Goal: Task Accomplishment & Management: Manage account settings

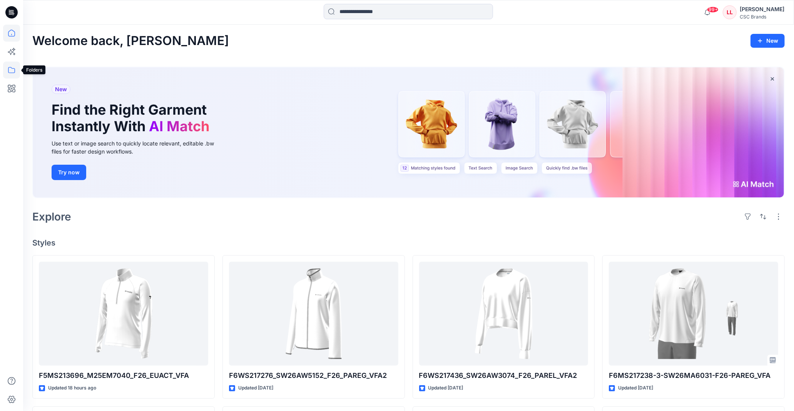
click at [12, 68] on icon at bounding box center [11, 70] width 7 height 6
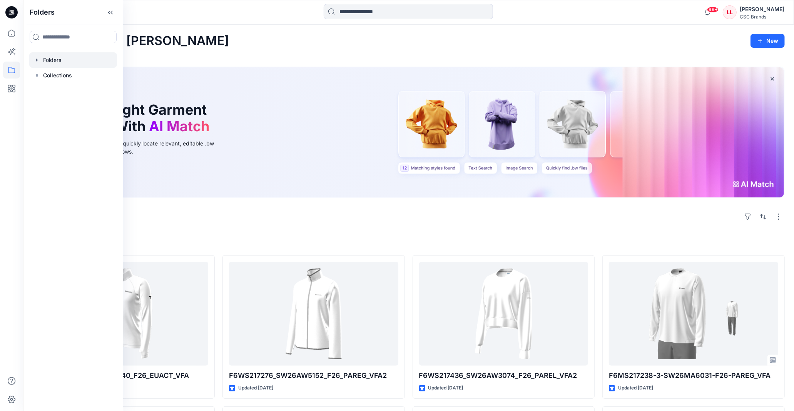
click at [36, 58] on icon "button" at bounding box center [37, 60] width 6 height 6
click at [40, 74] on div at bounding box center [73, 75] width 88 height 15
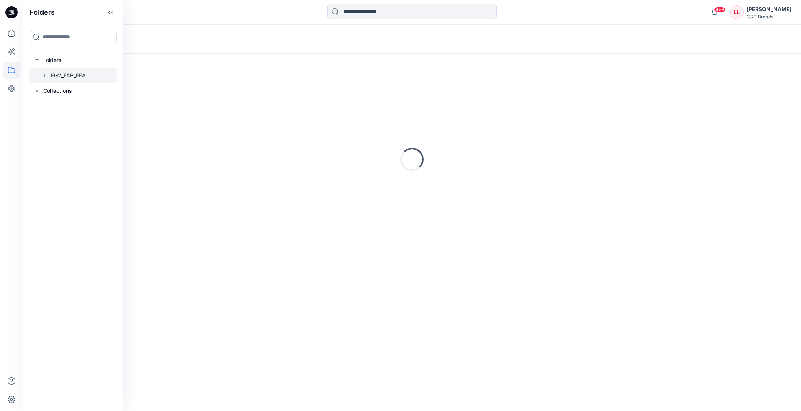
click at [43, 76] on icon "button" at bounding box center [45, 75] width 6 height 6
click at [55, 105] on icon at bounding box center [52, 106] width 6 height 6
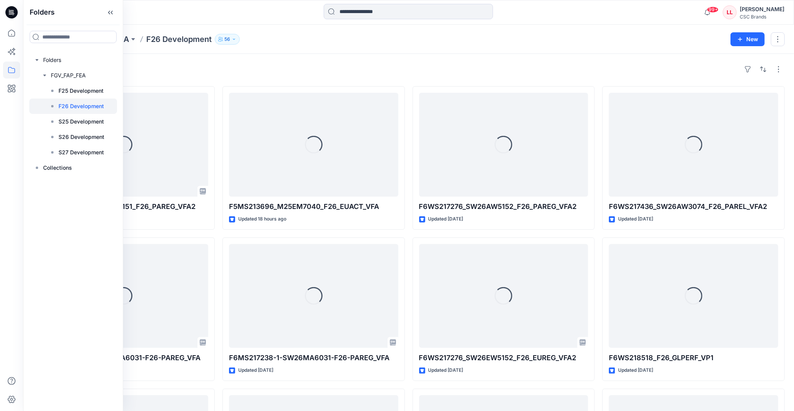
click at [326, 41] on div "Folders FGV_FAP_FEA F26 Development 56" at bounding box center [378, 39] width 692 height 11
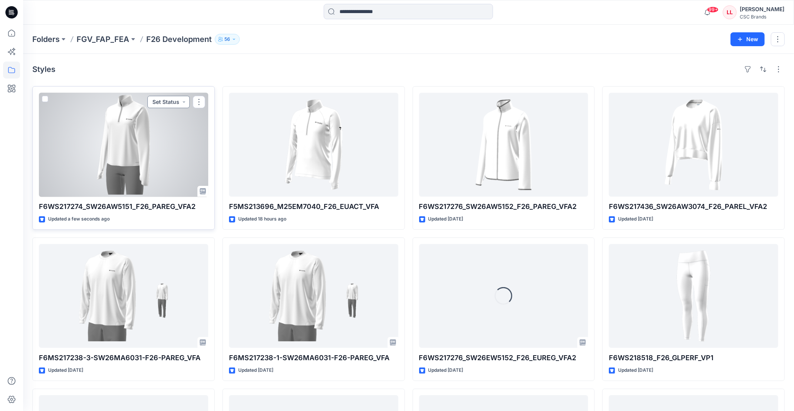
click at [169, 102] on button "Set Status" at bounding box center [168, 102] width 42 height 12
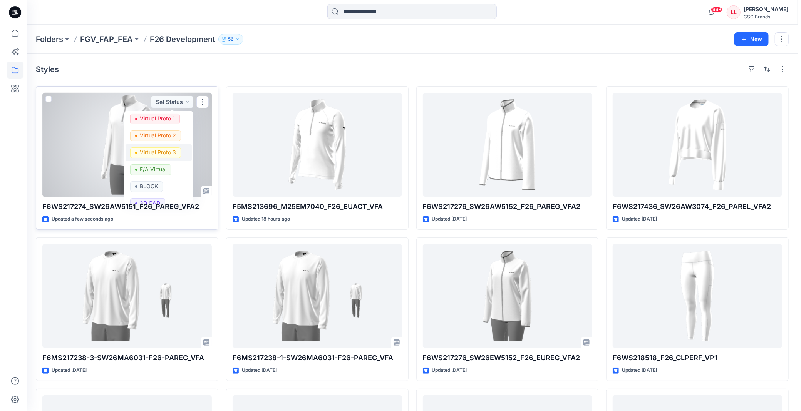
scroll to position [29, 0]
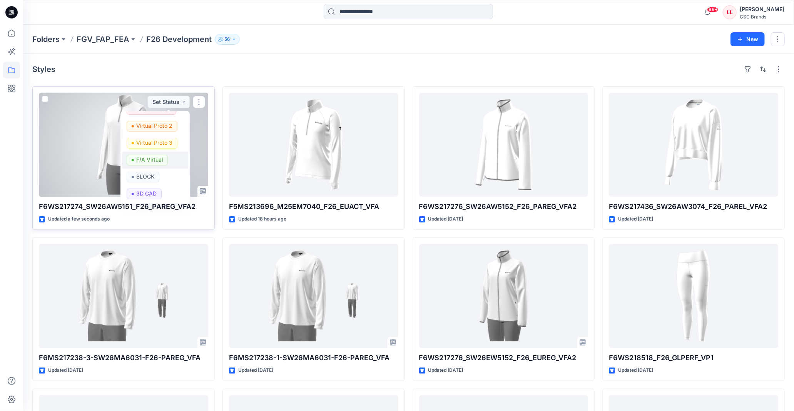
click at [155, 158] on p "F/A Virtual" at bounding box center [149, 160] width 27 height 10
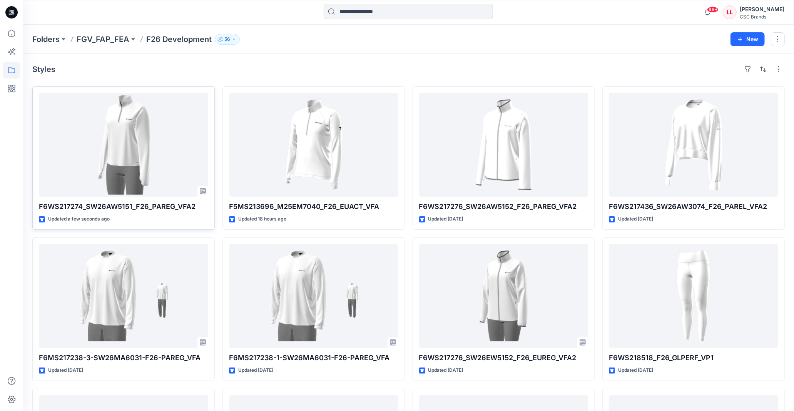
click at [275, 57] on div "Styles F6WS217274_SW26AW5151_F26_PAREG_VFA2 Updated a few seconds ago F6MS21723…" at bounding box center [408, 311] width 771 height 515
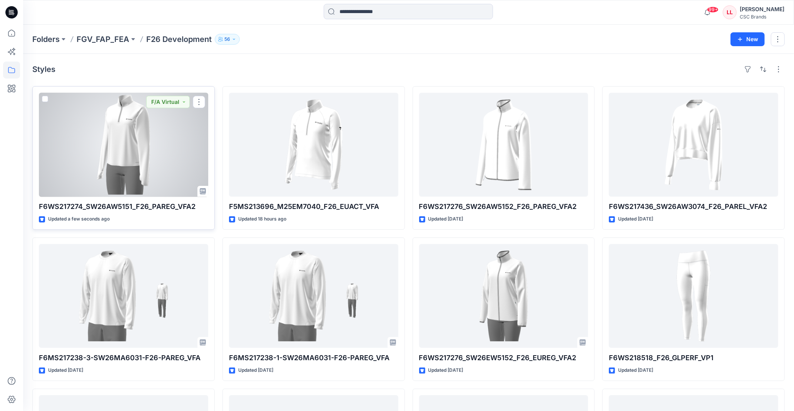
click at [152, 132] on div at bounding box center [123, 145] width 169 height 104
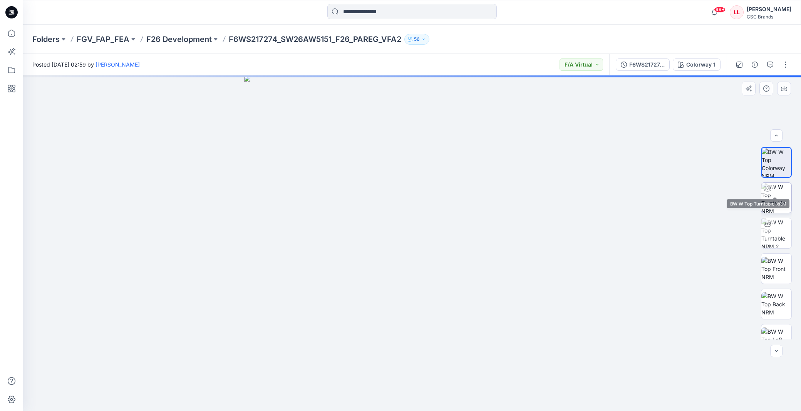
scroll to position [86, 0]
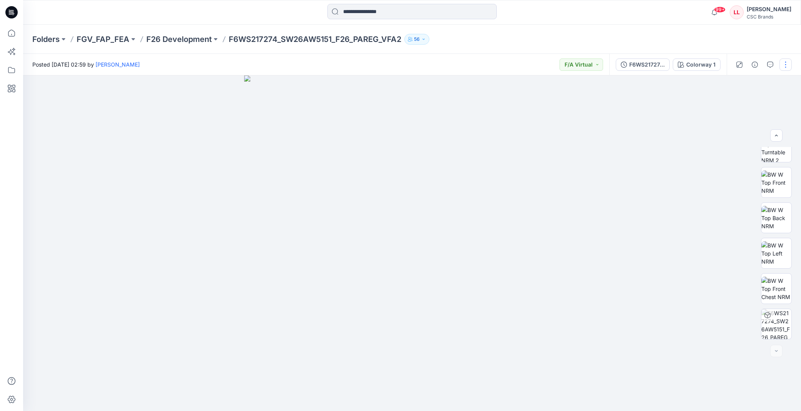
click at [780, 64] on button "button" at bounding box center [785, 64] width 12 height 12
click at [748, 103] on button "Edit" at bounding box center [752, 104] width 71 height 14
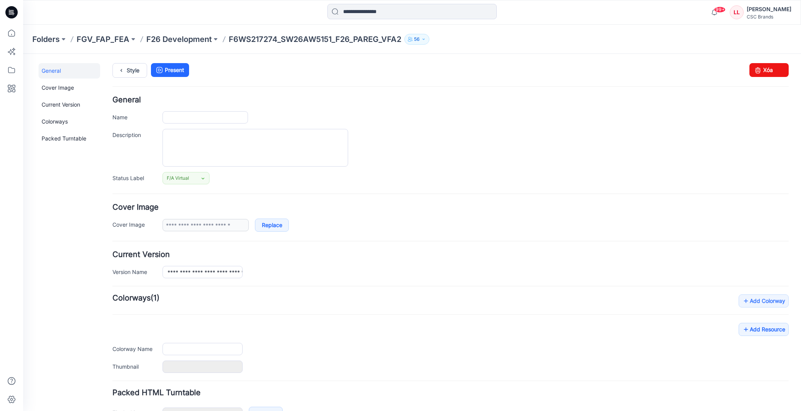
type input "**********"
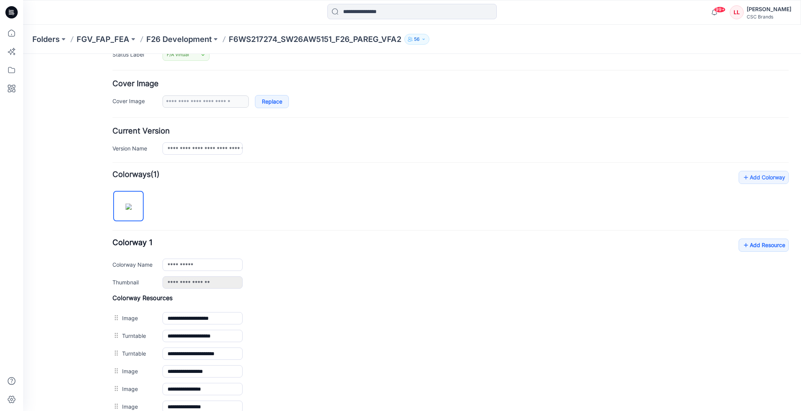
scroll to position [171, 0]
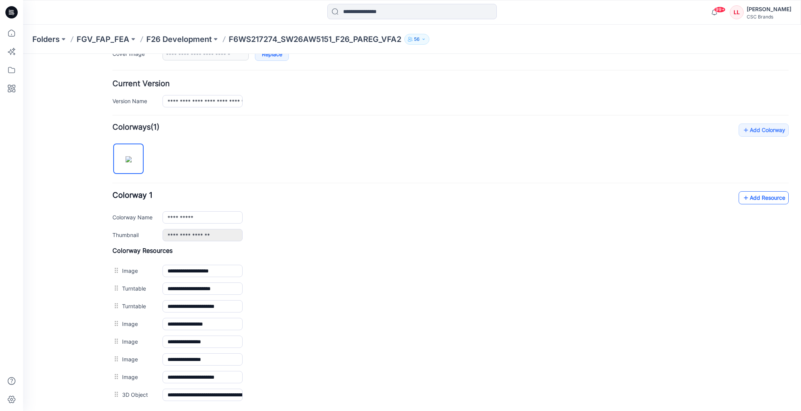
click at [759, 194] on link "Add Resource" at bounding box center [763, 197] width 50 height 13
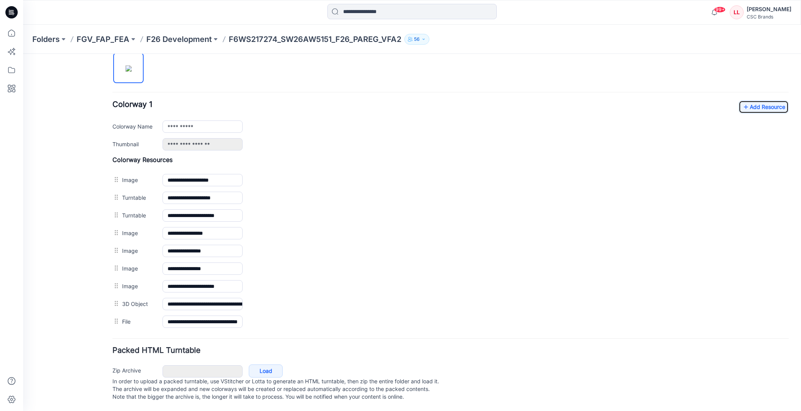
scroll to position [271, 0]
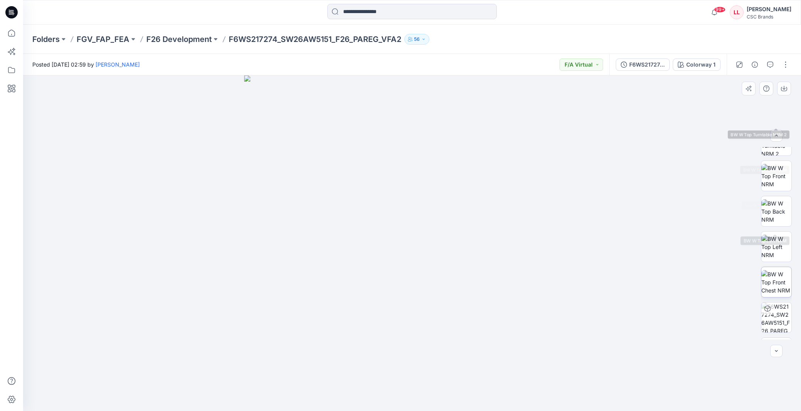
scroll to position [121, 0]
